Goal: Information Seeking & Learning: Learn about a topic

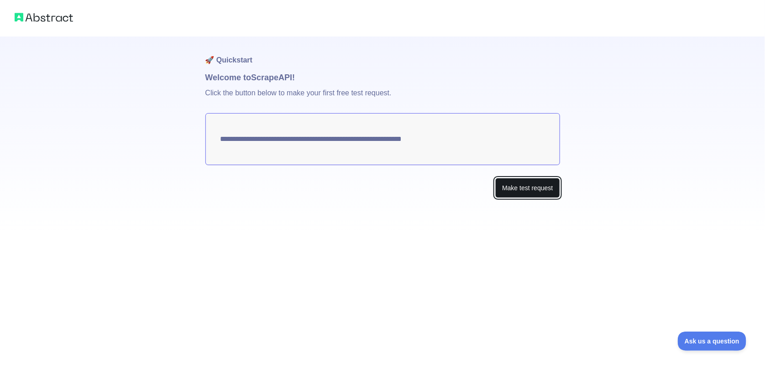
click at [534, 189] on button "Make test request" at bounding box center [527, 188] width 64 height 21
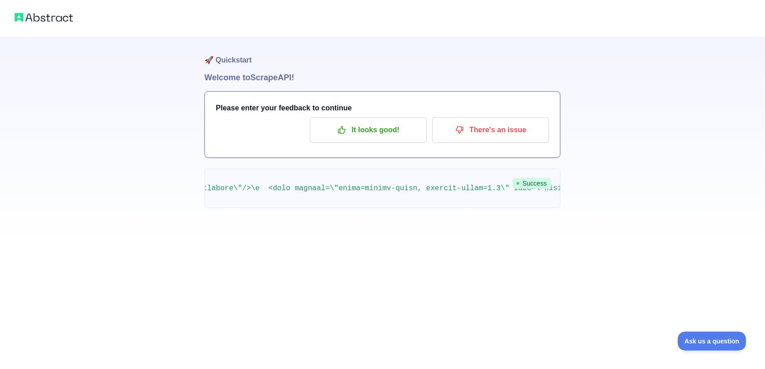
scroll to position [0, 353]
click at [382, 134] on p "It looks good!" at bounding box center [368, 130] width 103 height 16
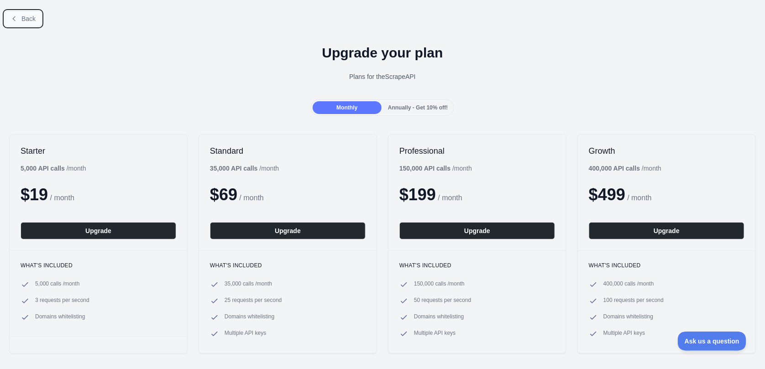
click at [26, 15] on span "Back" at bounding box center [28, 18] width 14 height 7
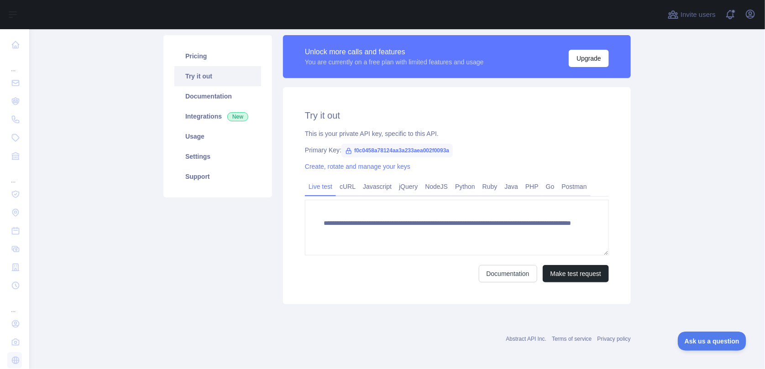
scroll to position [63, 0]
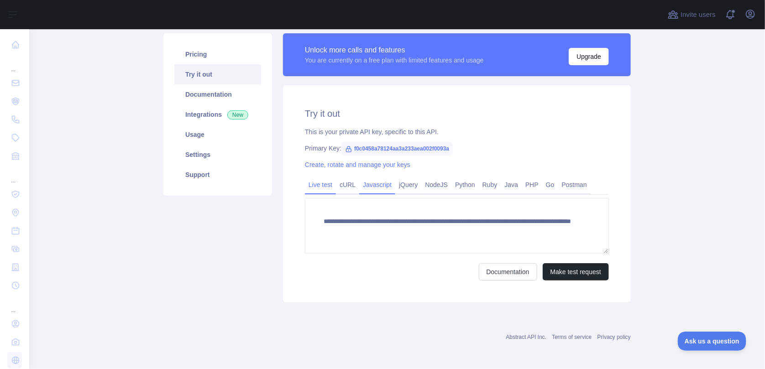
click at [384, 188] on link "Javascript" at bounding box center [377, 185] width 36 height 15
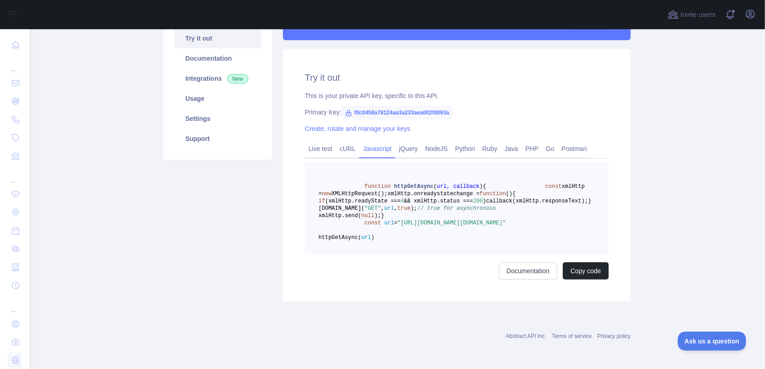
scroll to position [143, 0]
click at [408, 184] on span "httpGetAsync" at bounding box center [413, 187] width 39 height 6
click at [486, 198] on span "callback(xmlHttp.responseText);" at bounding box center [537, 201] width 102 height 6
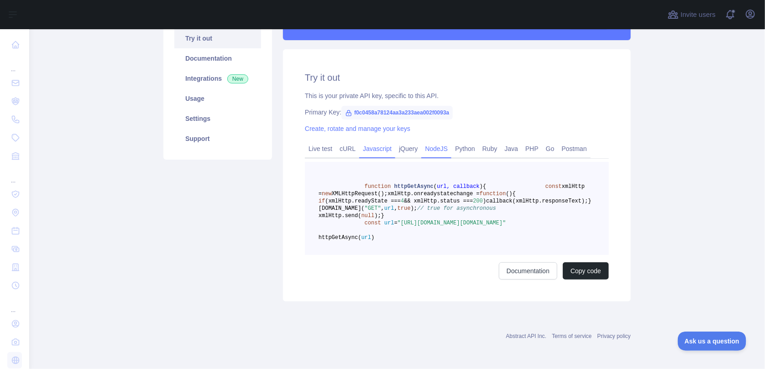
click at [428, 142] on link "NodeJS" at bounding box center [436, 149] width 30 height 15
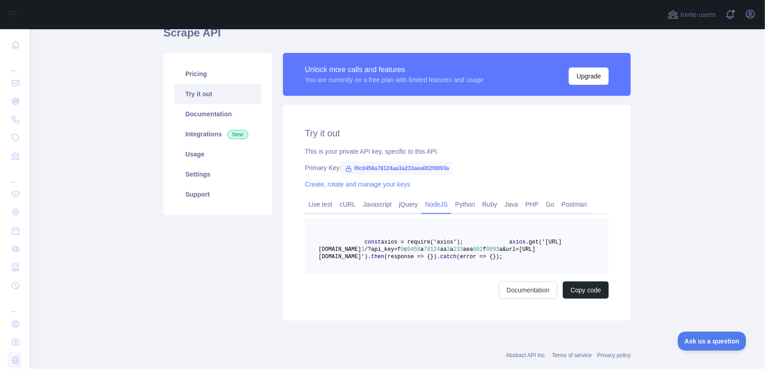
scroll to position [45, 0]
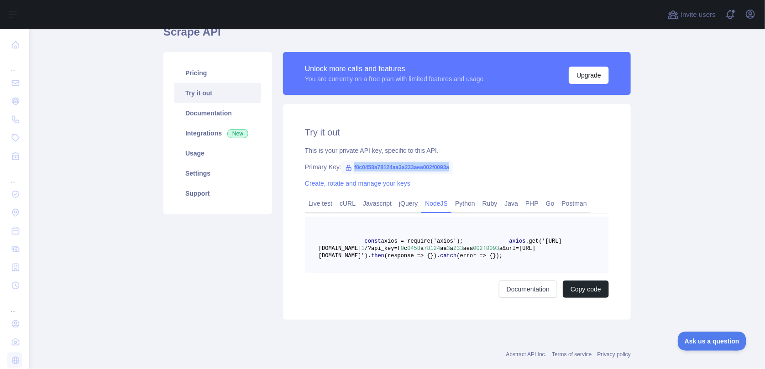
drag, startPoint x: 455, startPoint y: 168, endPoint x: 346, endPoint y: 171, distance: 109.2
click at [346, 171] on div "Primary Key: f0c0458a78124aa3a233aea002f0093a" at bounding box center [457, 167] width 304 height 9
copy span "f0c0458a78124aa3a233aea002f0093a"
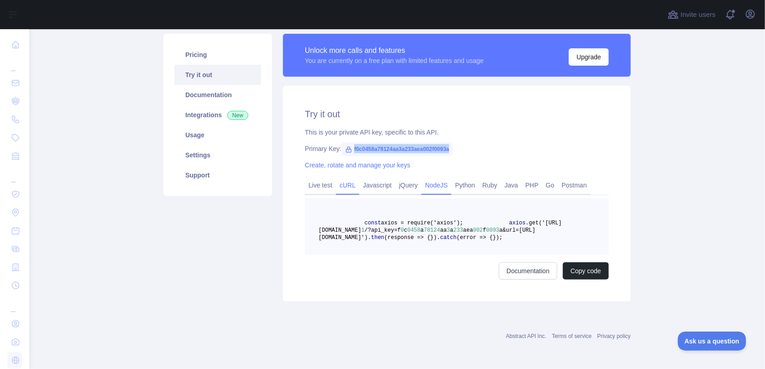
scroll to position [91, 0]
click at [373, 178] on link "Javascript" at bounding box center [377, 185] width 36 height 15
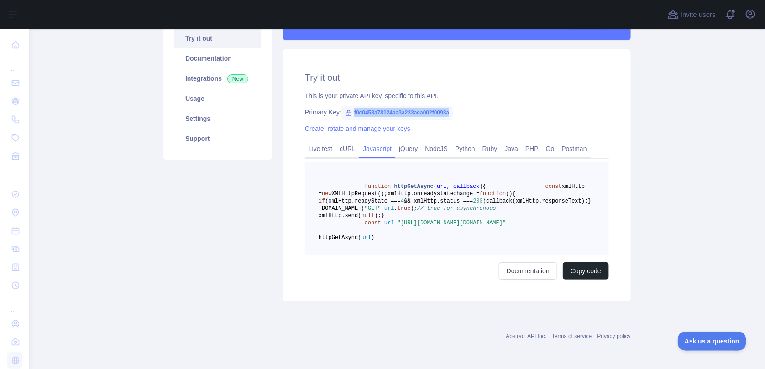
scroll to position [106, 0]
click at [426, 142] on link "NodeJS" at bounding box center [436, 149] width 30 height 15
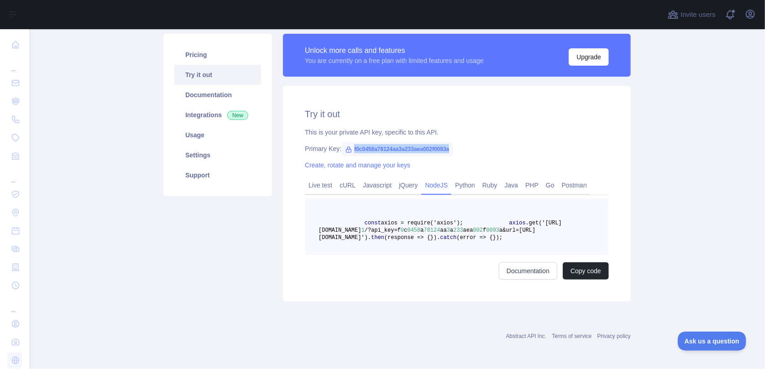
scroll to position [91, 0]
click at [566, 267] on button "Copy code" at bounding box center [586, 271] width 46 height 17
click at [205, 125] on link "Usage" at bounding box center [217, 135] width 87 height 20
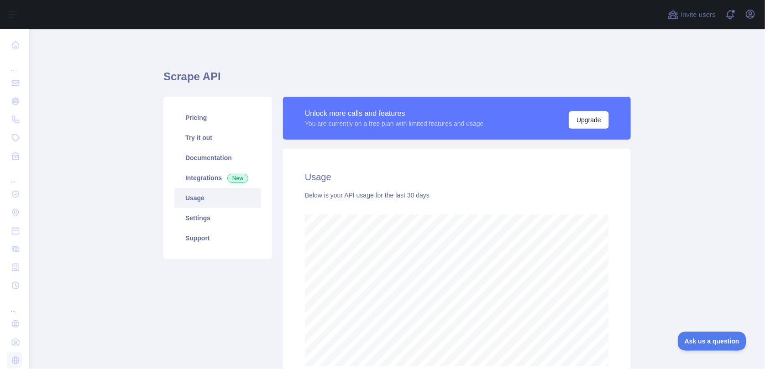
click at [405, 164] on div "Usage Below is your API usage for the last 30 days" at bounding box center [457, 269] width 348 height 240
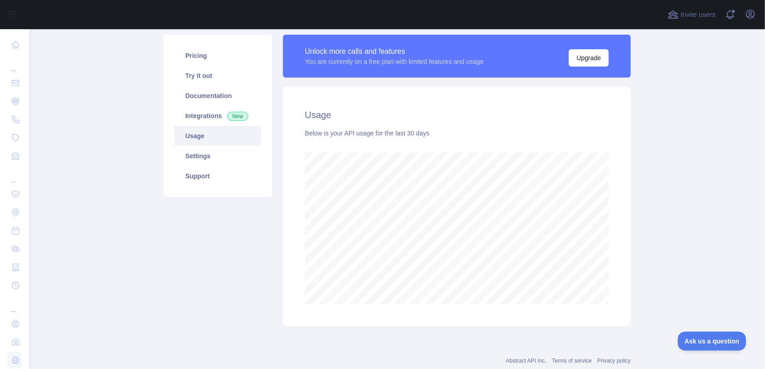
scroll to position [86, 0]
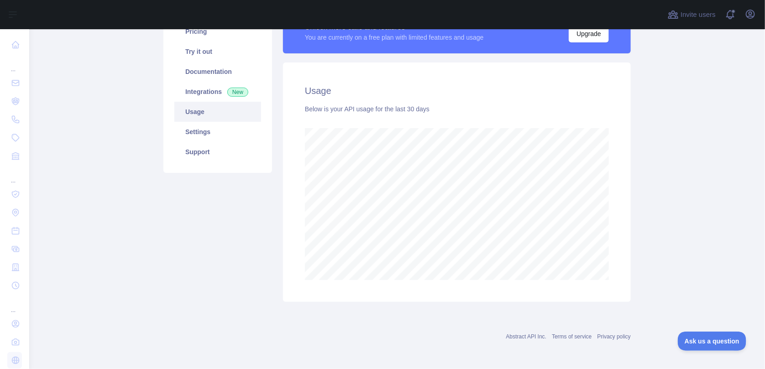
click at [648, 173] on main "Scrape API Pricing Try it out Documentation Integrations New Usage Settings Sup…" at bounding box center [397, 199] width 736 height 340
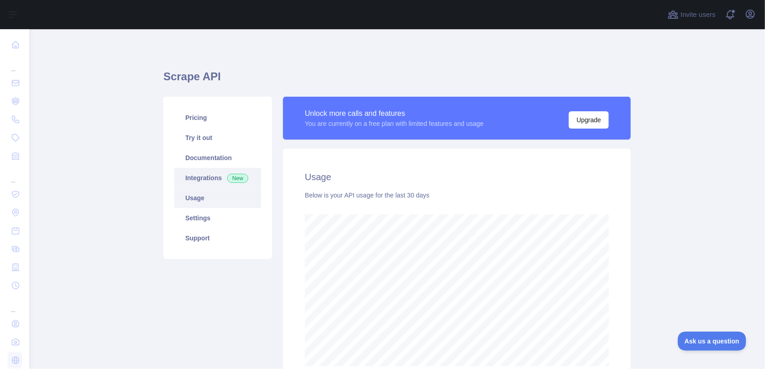
click at [203, 176] on link "Integrations New" at bounding box center [217, 178] width 87 height 20
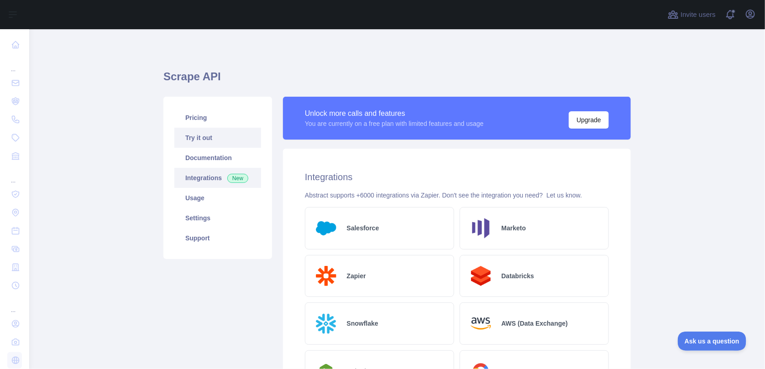
click at [203, 138] on link "Try it out" at bounding box center [217, 138] width 87 height 20
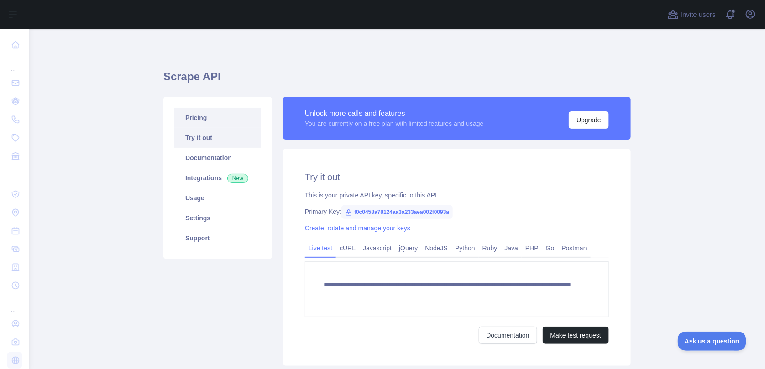
click at [191, 118] on link "Pricing" at bounding box center [217, 118] width 87 height 20
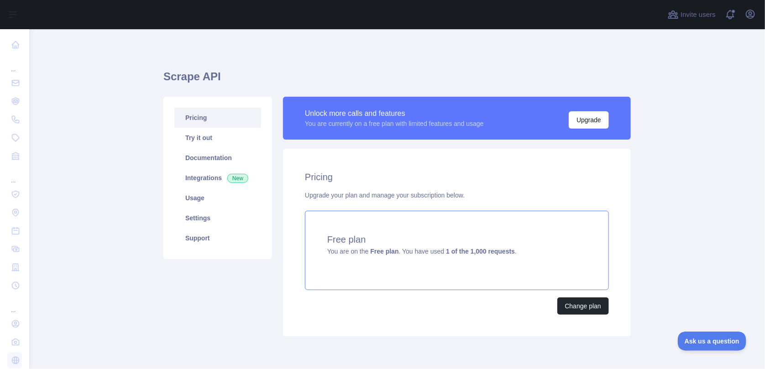
click at [487, 254] on strong "1 of the 1,000 requests" at bounding box center [480, 251] width 69 height 7
click at [615, 187] on div "Pricing Upgrade your plan and manage your subscription below. Free plan You are…" at bounding box center [457, 243] width 348 height 188
